Goal: Communication & Community: Answer question/provide support

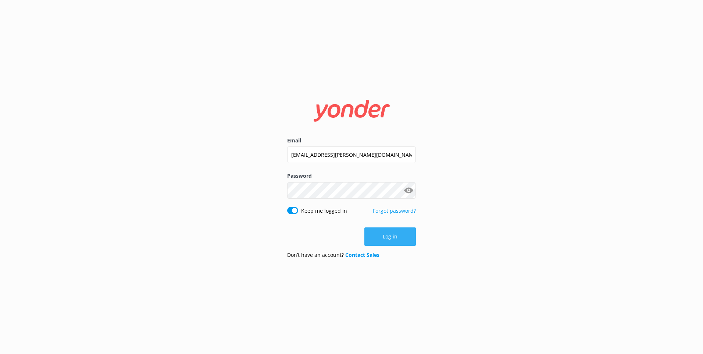
click at [387, 231] on button "Log in" at bounding box center [391, 236] width 52 height 18
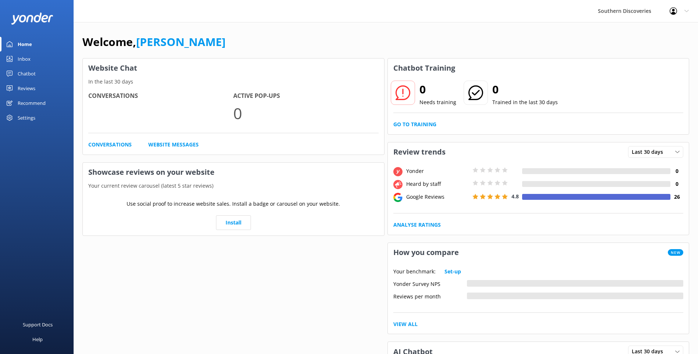
click at [38, 55] on link "Inbox" at bounding box center [37, 59] width 74 height 15
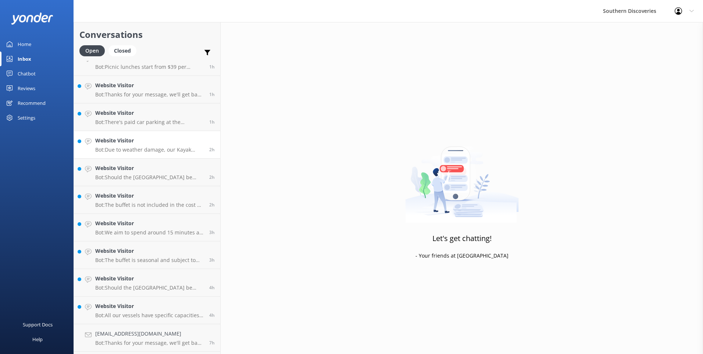
scroll to position [93, 0]
click at [122, 276] on link "Website Visitor Bot: All our vessels have specific capacities for safety and co…" at bounding box center [147, 285] width 146 height 28
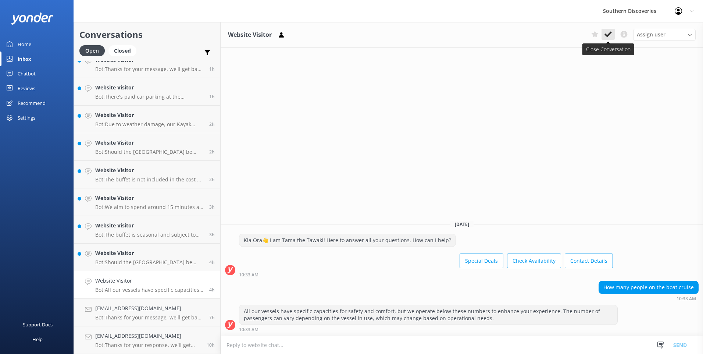
click at [609, 30] on button at bounding box center [608, 34] width 13 height 11
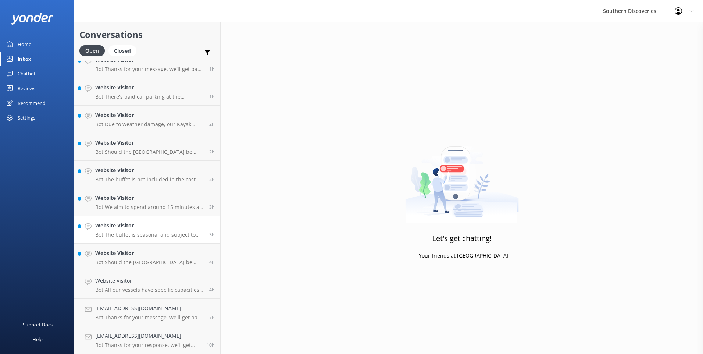
scroll to position [65, 0]
click at [110, 288] on p "Bot: Should the [GEOGRAPHIC_DATA] be closed on your day of travel and this has …" at bounding box center [149, 290] width 109 height 7
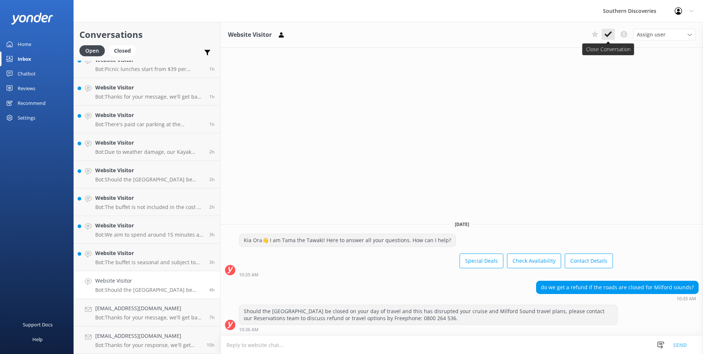
click at [608, 38] on button at bounding box center [608, 34] width 13 height 11
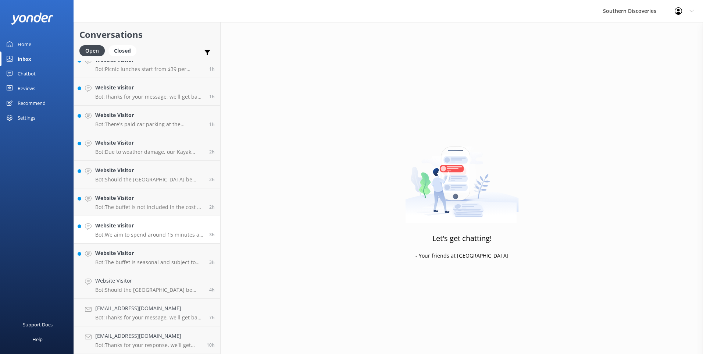
scroll to position [38, 0]
click at [104, 288] on p "Bot: The buffet is seasonal and subject to change, featuring a selection of cla…" at bounding box center [149, 290] width 109 height 7
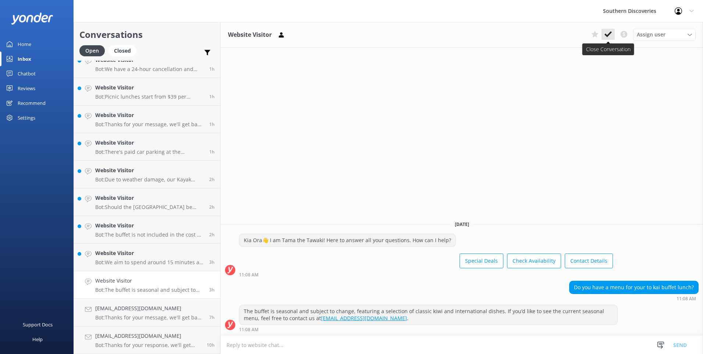
click at [613, 32] on button at bounding box center [608, 34] width 13 height 11
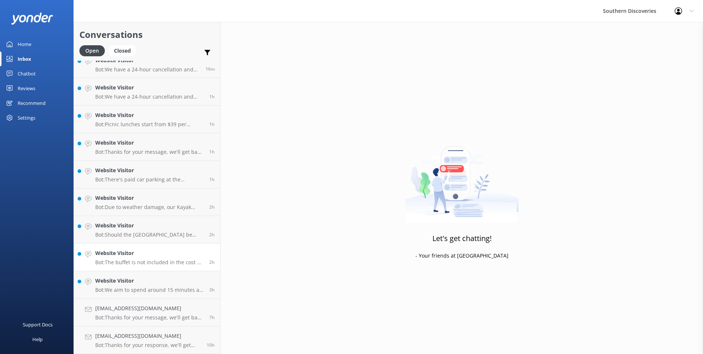
scroll to position [10, 0]
click at [154, 264] on p "Bot: The buffet is not included in the cost of the Milford Sound Nature Cruise.…" at bounding box center [149, 262] width 109 height 7
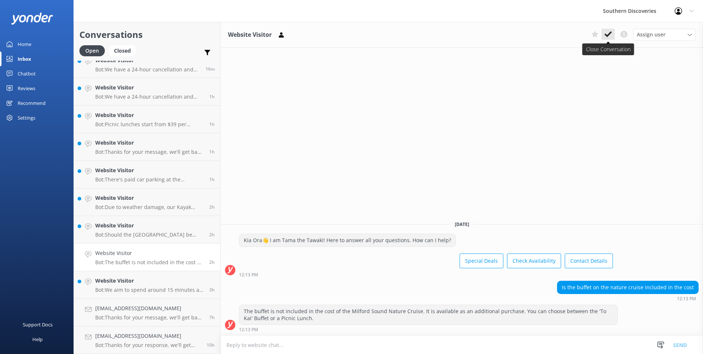
click at [607, 33] on icon at bounding box center [608, 34] width 7 height 7
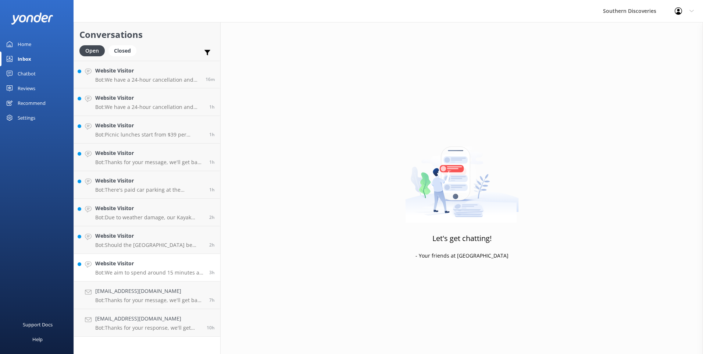
click at [107, 260] on h4 "Website Visitor" at bounding box center [149, 263] width 109 height 8
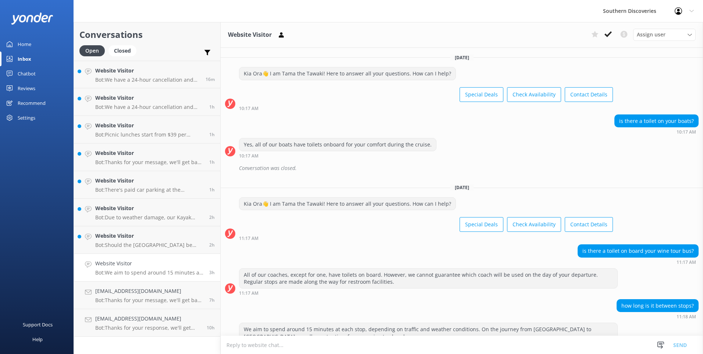
scroll to position [18, 0]
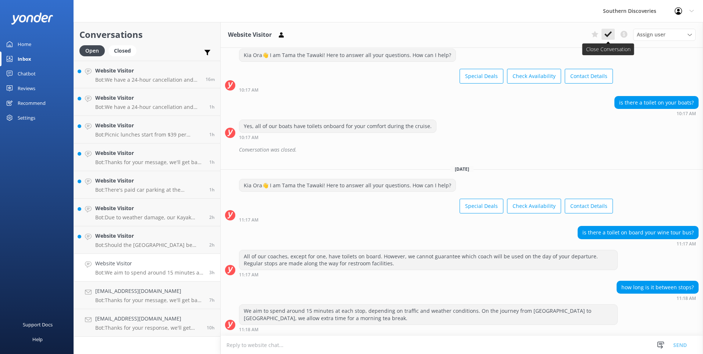
click at [608, 32] on icon at bounding box center [608, 34] width 7 height 7
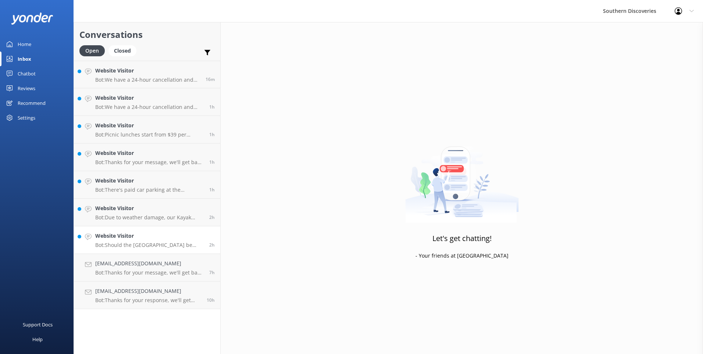
drag, startPoint x: 174, startPoint y: 243, endPoint x: 180, endPoint y: 239, distance: 6.9
click at [174, 242] on p "Bot: Should the [GEOGRAPHIC_DATA] be closed on your day of travel and this has …" at bounding box center [149, 245] width 109 height 7
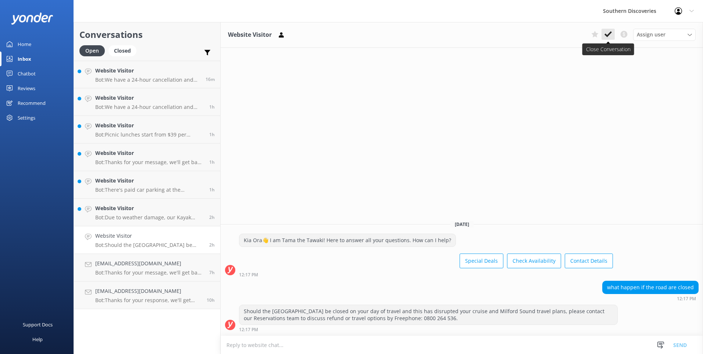
click at [610, 33] on icon at bounding box center [608, 34] width 7 height 7
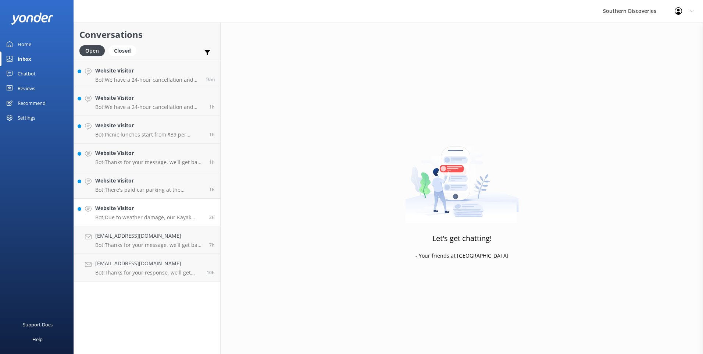
click at [144, 205] on h4 "Website Visitor" at bounding box center [149, 208] width 109 height 8
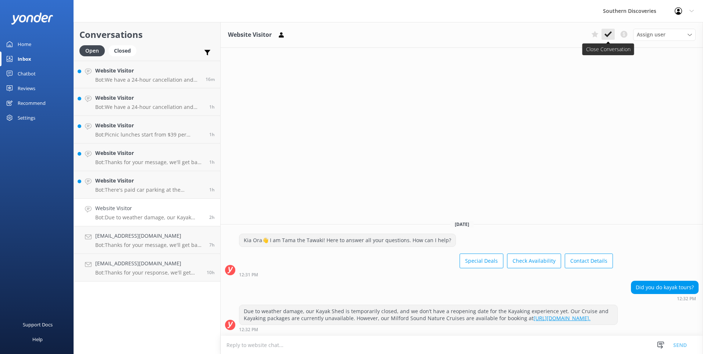
click at [610, 31] on icon at bounding box center [608, 34] width 7 height 7
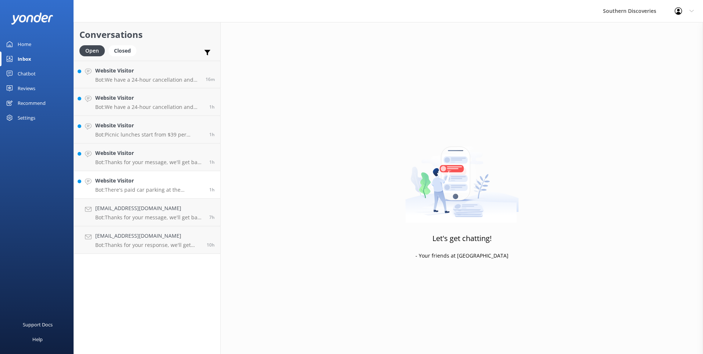
drag, startPoint x: 155, startPoint y: 177, endPoint x: 201, endPoint y: 167, distance: 47.8
click at [155, 177] on h4 "Website Visitor" at bounding box center [149, 181] width 109 height 8
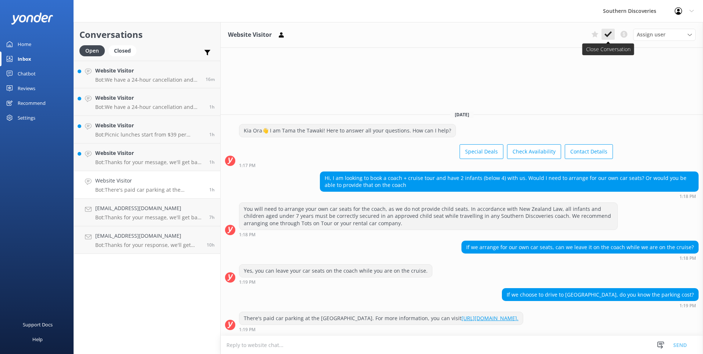
click at [607, 35] on icon at bounding box center [608, 34] width 7 height 7
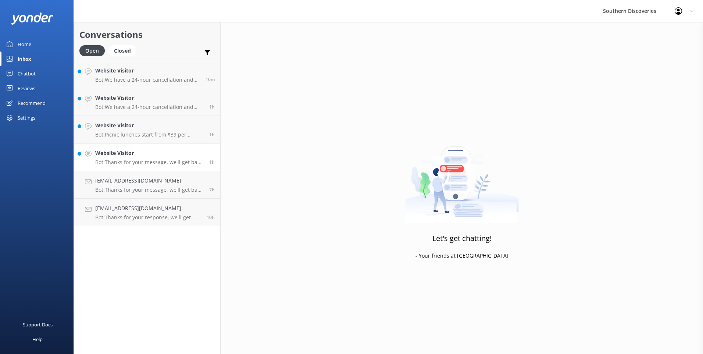
click at [159, 149] on h4 "Website Visitor" at bounding box center [149, 153] width 109 height 8
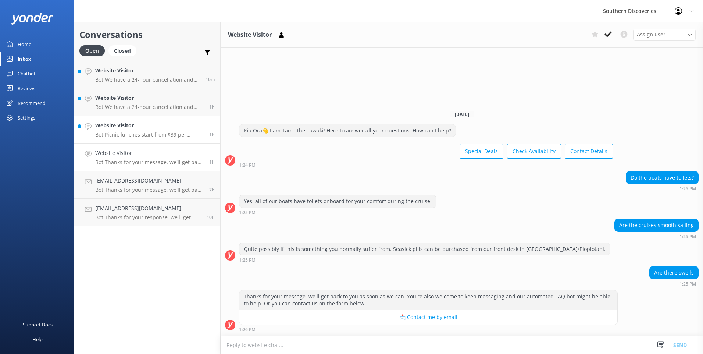
click at [119, 135] on p "Bot: Picnic lunches start from $39 per person, or $30 per person as an add-on f…" at bounding box center [149, 134] width 109 height 7
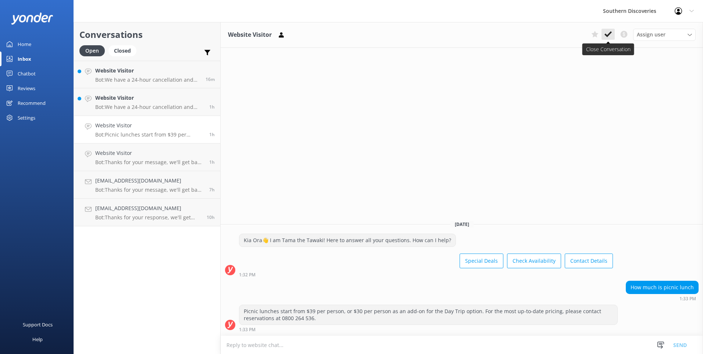
click at [609, 35] on use at bounding box center [608, 34] width 7 height 6
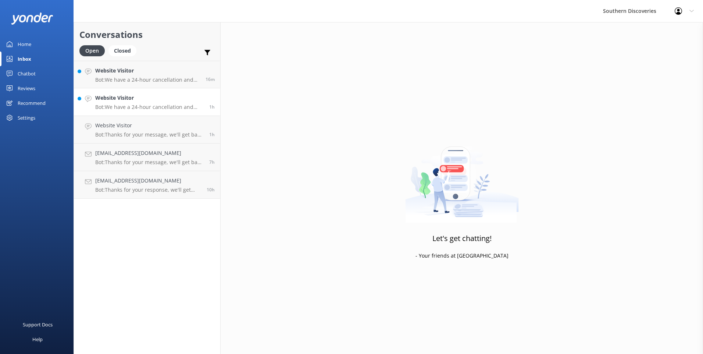
click at [159, 94] on h4 "Website Visitor" at bounding box center [149, 98] width 109 height 8
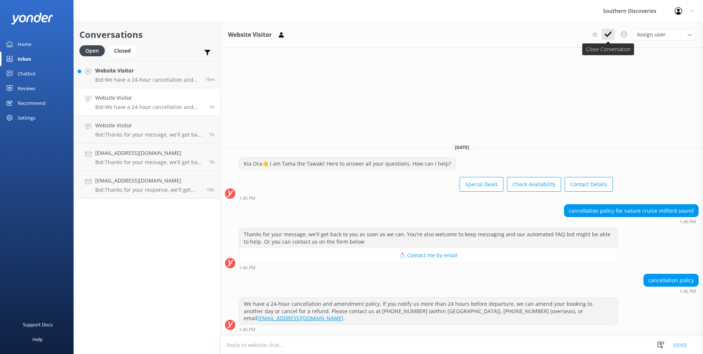
click at [608, 37] on icon at bounding box center [608, 34] width 7 height 7
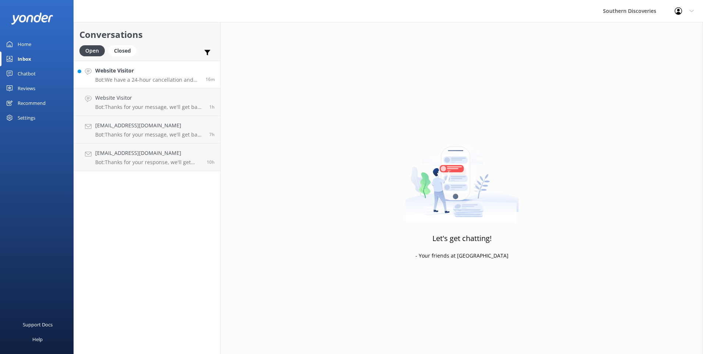
click at [150, 77] on p "Bot: We have a 24-hour cancellation and amendment policy. If you notify us more…" at bounding box center [147, 80] width 105 height 7
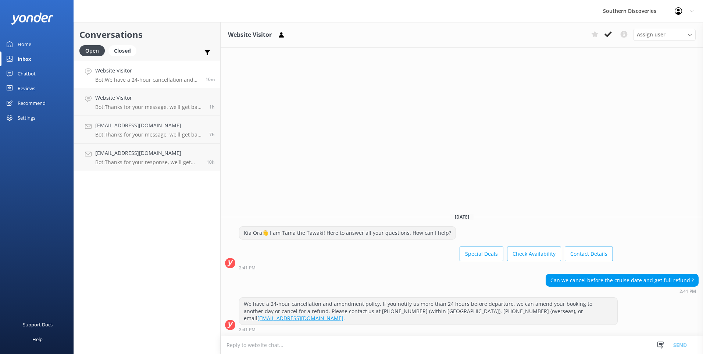
click at [611, 35] on icon at bounding box center [608, 34] width 7 height 7
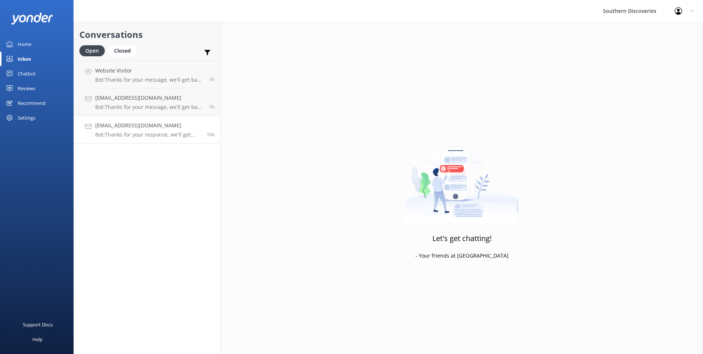
click at [140, 130] on div "[EMAIL_ADDRESS][DOMAIN_NAME] Bot: Thanks for your response, we'll get back to y…" at bounding box center [148, 129] width 106 height 16
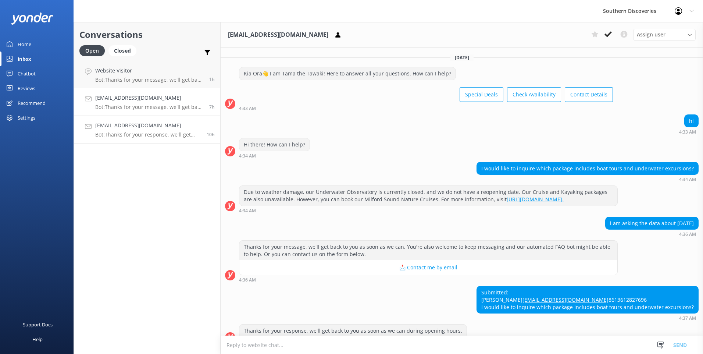
scroll to position [34, 0]
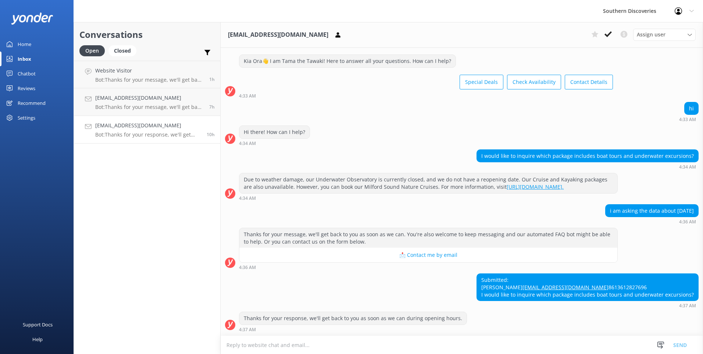
click at [330, 343] on textarea at bounding box center [462, 345] width 483 height 18
click at [659, 31] on span "Assign user" at bounding box center [651, 35] width 29 height 8
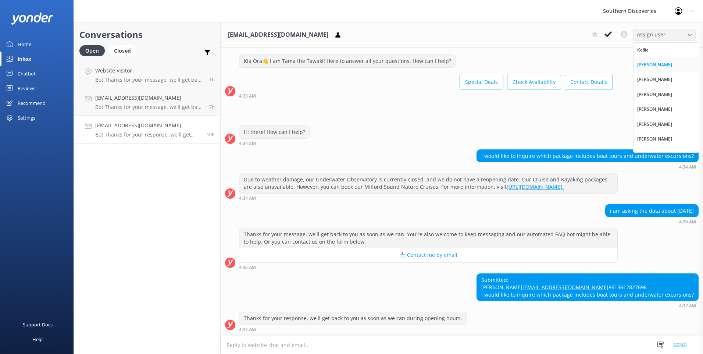
click at [640, 65] on div "[PERSON_NAME]" at bounding box center [655, 64] width 35 height 7
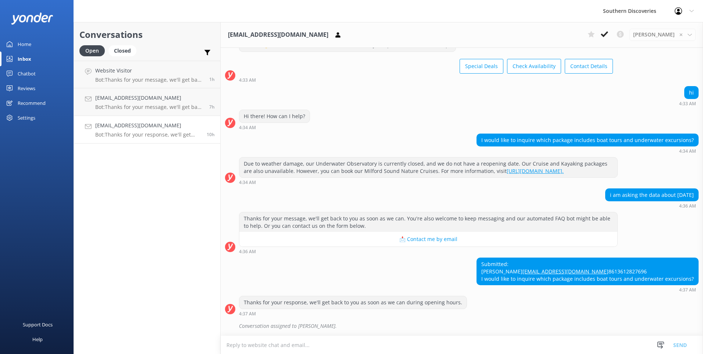
scroll to position [50, 0]
click at [156, 104] on p "Bot: Thanks for your message, we'll get back to you as soon as we can. You're a…" at bounding box center [149, 107] width 109 height 7
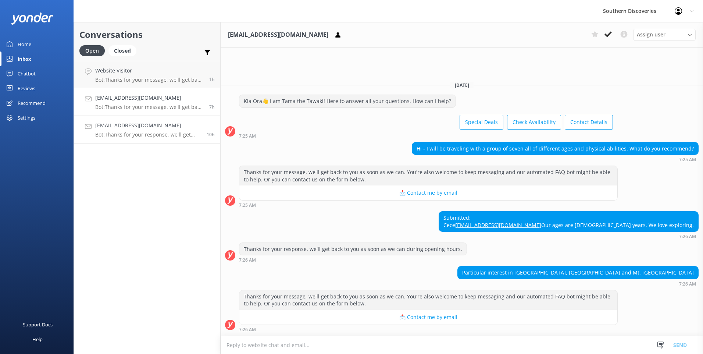
click at [120, 132] on p "Bot: Thanks for your response, we'll get back to you as soon as we can during o…" at bounding box center [148, 134] width 106 height 7
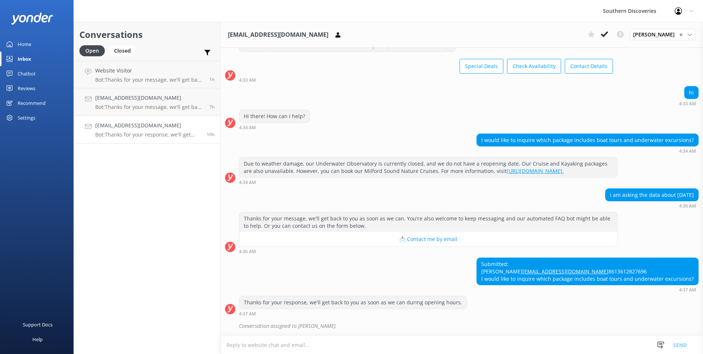
scroll to position [50, 0]
click at [687, 35] on div "✕" at bounding box center [686, 34] width 13 height 7
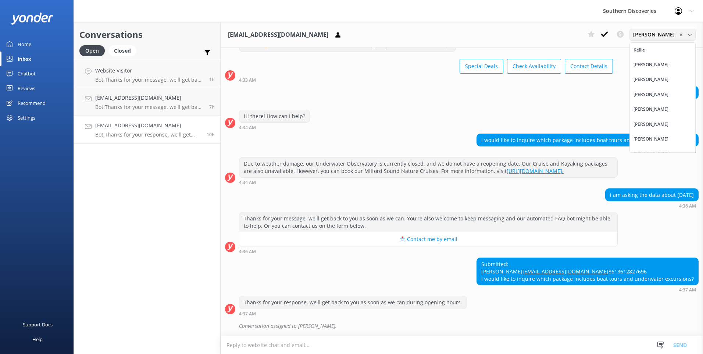
click at [682, 36] on div "✕" at bounding box center [686, 34] width 13 height 7
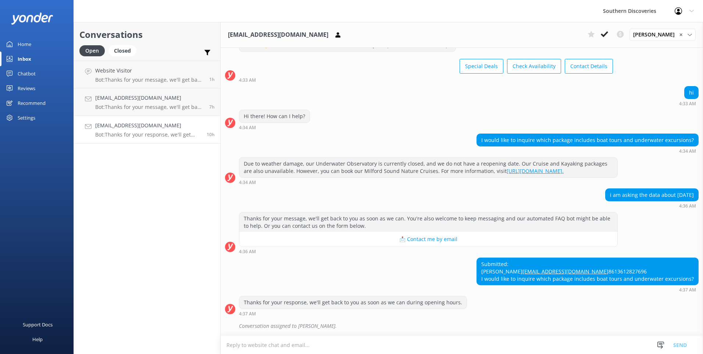
click at [681, 33] on span "✕" at bounding box center [682, 34] width 4 height 7
click at [681, 34] on div "[PERSON_NAME] ✕ [PERSON_NAME] [PERSON_NAME] [PERSON_NAME] [PERSON_NAME] [PERSON…" at bounding box center [663, 35] width 66 height 12
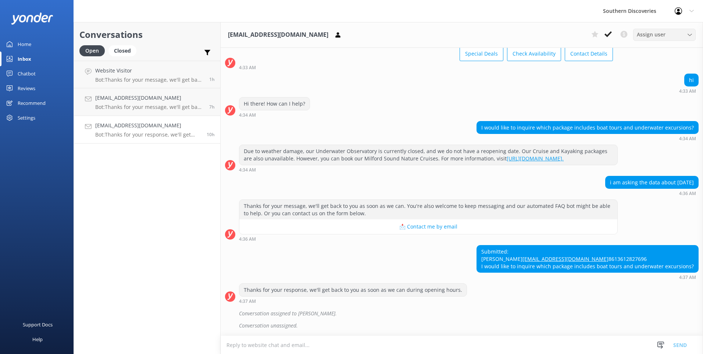
scroll to position [63, 0]
click at [265, 348] on textarea at bounding box center [462, 345] width 483 height 18
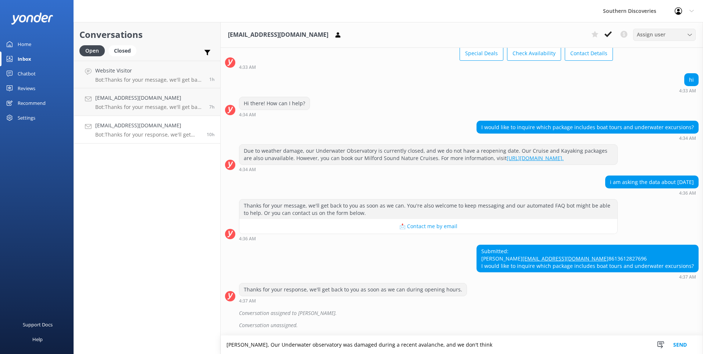
click at [497, 342] on textarea "[PERSON_NAME], Our Underwater observatory was damaged during a recent avalanche…" at bounding box center [462, 345] width 483 height 18
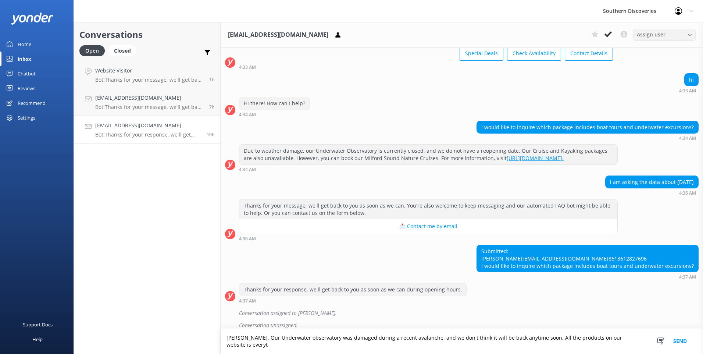
scroll to position [70, 0]
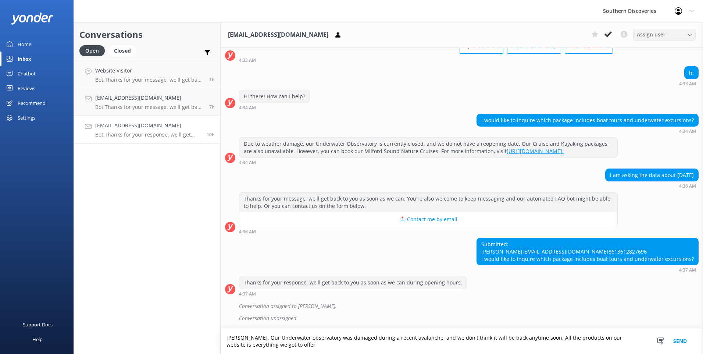
drag, startPoint x: 629, startPoint y: 336, endPoint x: 624, endPoint y: 337, distance: 4.9
click at [624, 337] on textarea "[PERSON_NAME], Our Underwater observatory was damaged during a recent avalanche…" at bounding box center [462, 341] width 483 height 25
click at [332, 347] on textarea "[PERSON_NAME], Our Underwater observatory was damaged during a recent avalanche…" at bounding box center [462, 341] width 483 height 25
type textarea "[PERSON_NAME], Our Underwater observatory was damaged during a recent avalanche…"
click at [683, 343] on button "Send" at bounding box center [681, 341] width 28 height 25
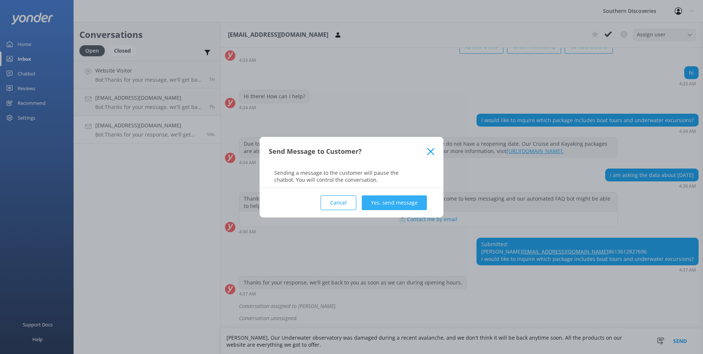
click at [384, 199] on button "Yes, send message" at bounding box center [394, 202] width 65 height 15
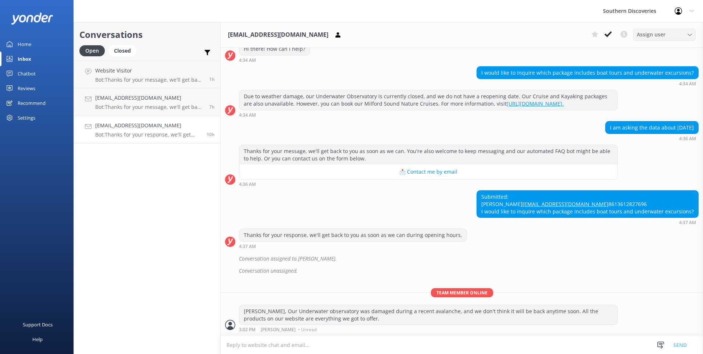
scroll to position [117, 0]
drag, startPoint x: 608, startPoint y: 35, endPoint x: 604, endPoint y: 37, distance: 4.6
click at [608, 35] on use at bounding box center [608, 34] width 7 height 6
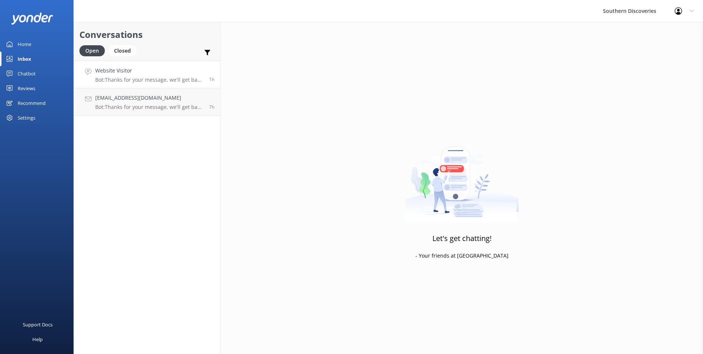
click at [155, 77] on p "Bot: Thanks for your message, we'll get back to you as soon as we can. You're a…" at bounding box center [149, 80] width 109 height 7
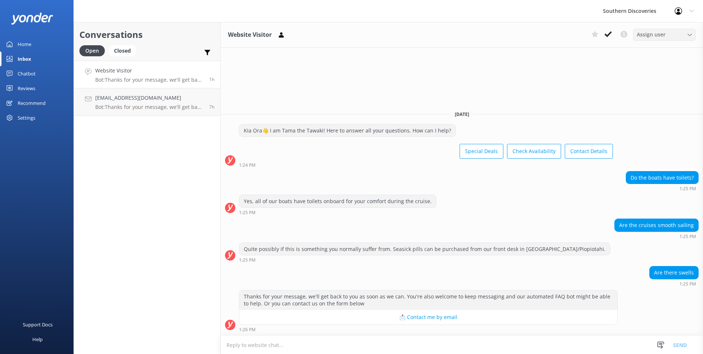
click at [643, 34] on span "Assign user" at bounding box center [651, 35] width 29 height 8
click at [653, 64] on div "[PERSON_NAME]" at bounding box center [655, 64] width 35 height 7
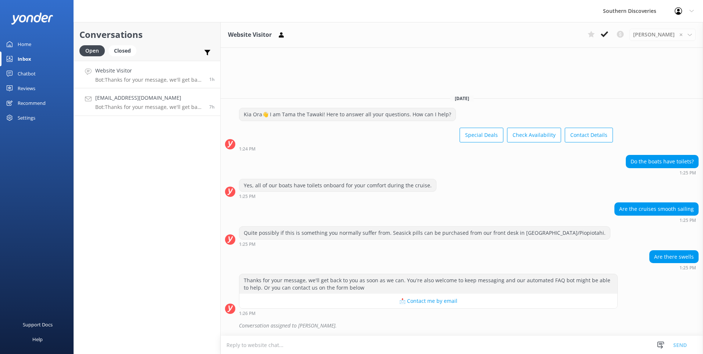
click at [142, 103] on div "cmg12@comcast.net Bot: Thanks for your message, we'll get back to you as soon a…" at bounding box center [149, 102] width 109 height 16
